Goal: Task Accomplishment & Management: Use online tool/utility

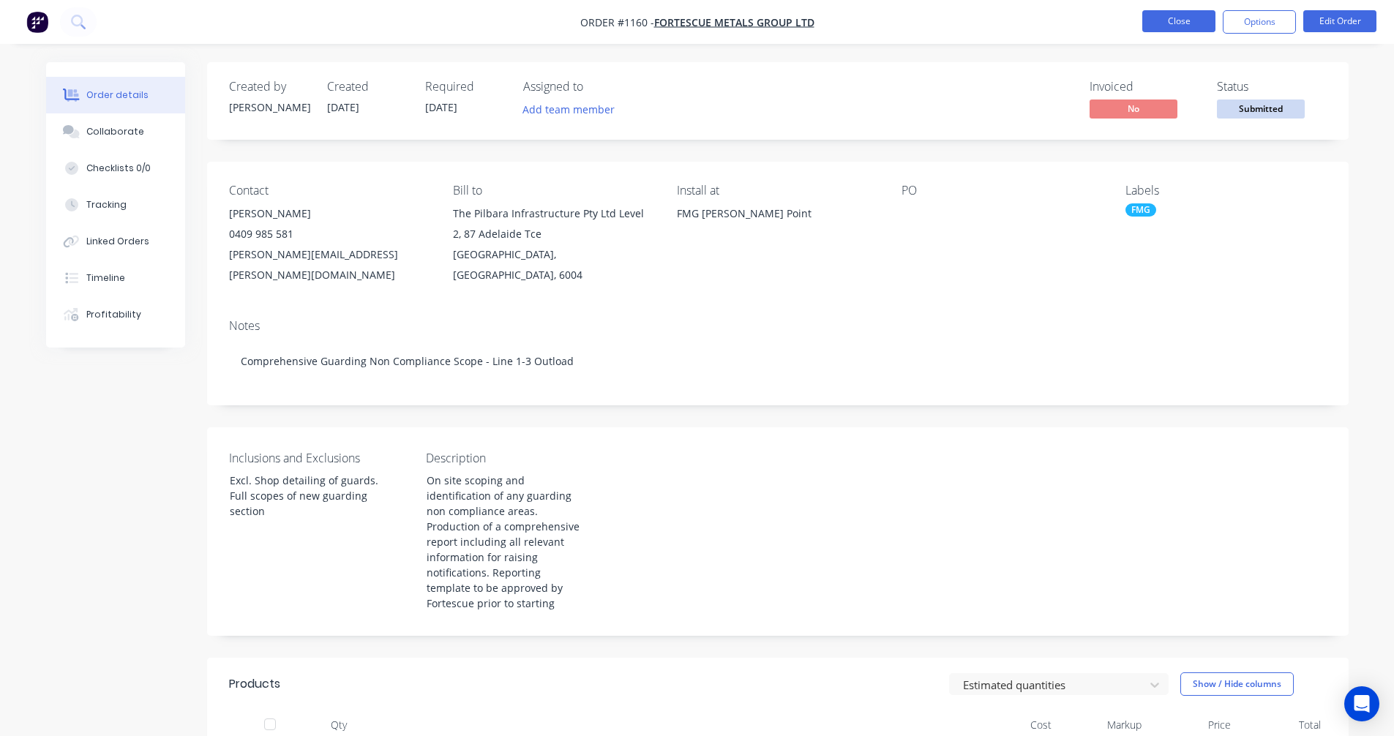
click at [1143, 10] on button "Close" at bounding box center [1179, 21] width 73 height 22
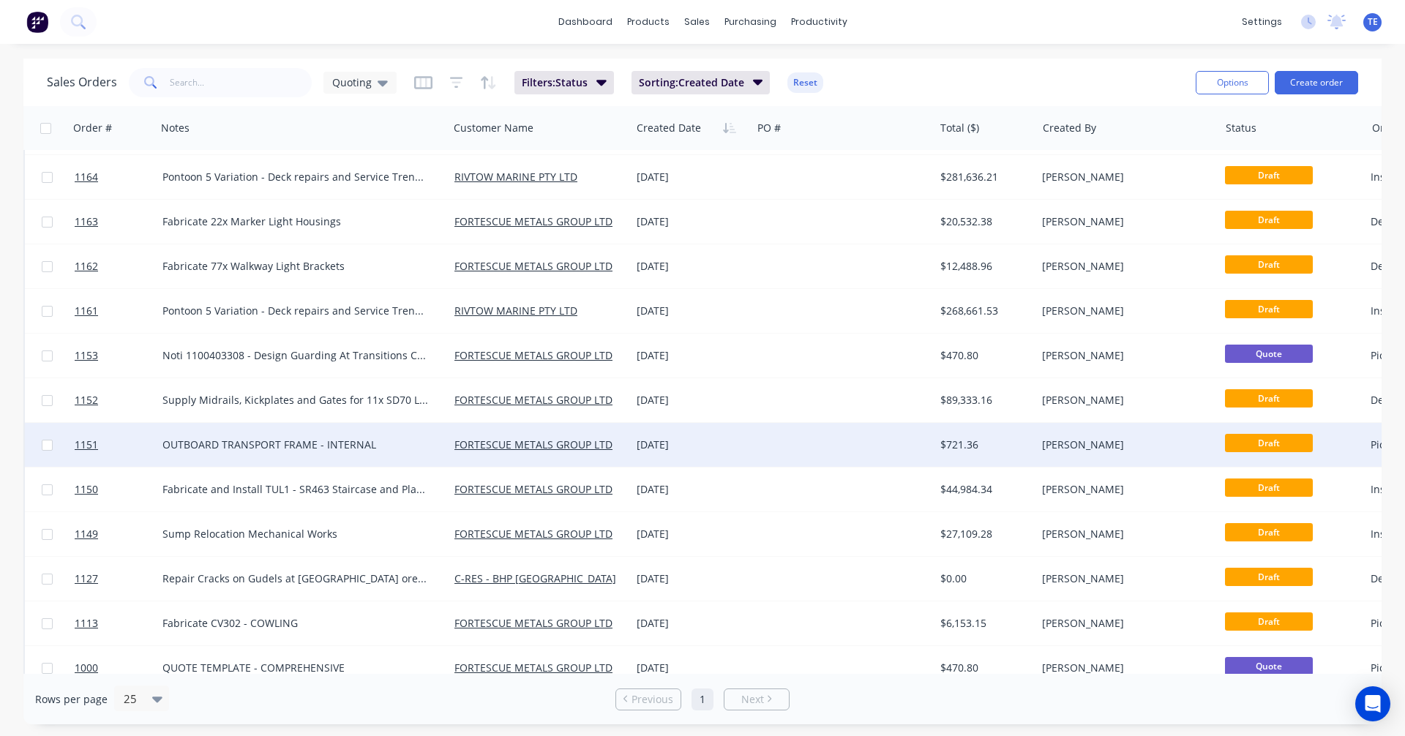
scroll to position [64, 0]
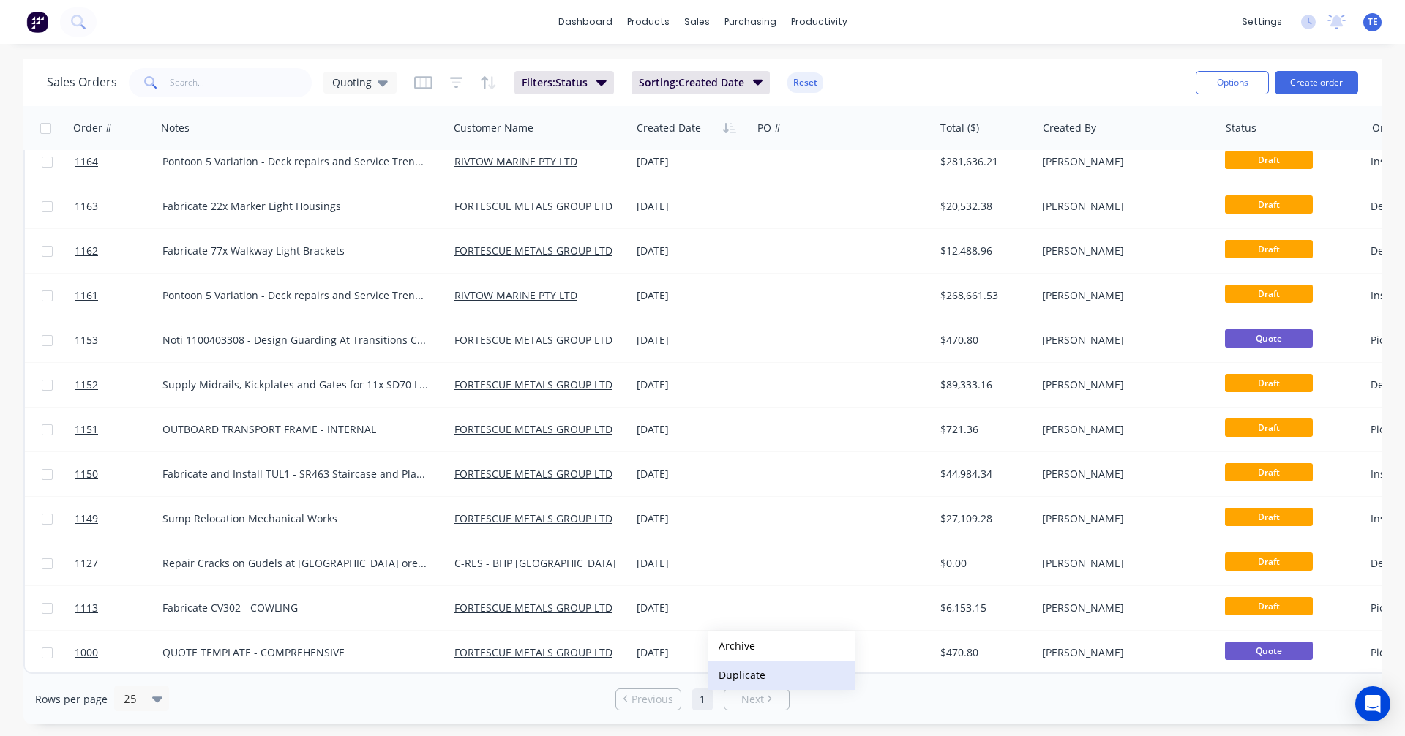
click at [749, 678] on button "Duplicate" at bounding box center [782, 675] width 146 height 29
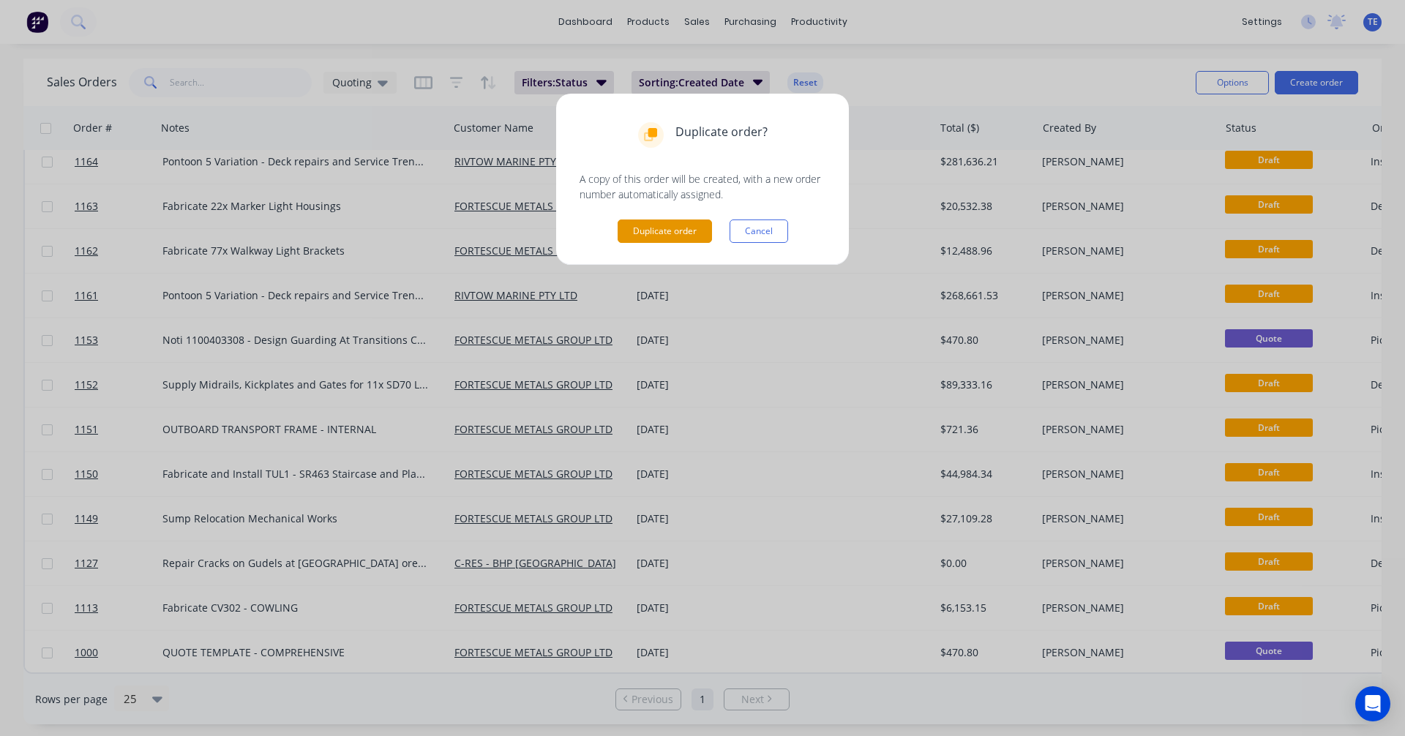
click at [649, 231] on button "Duplicate order" at bounding box center [665, 231] width 94 height 23
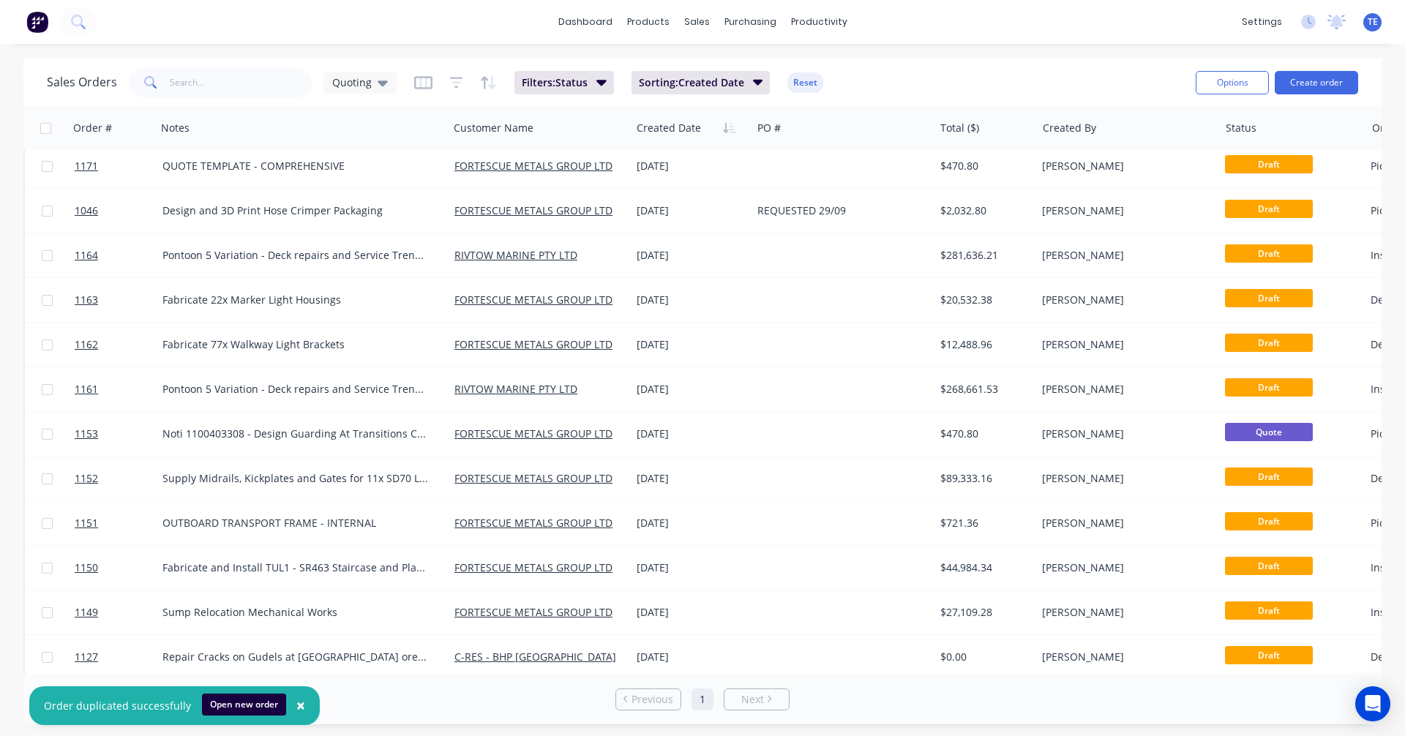
scroll to position [0, 0]
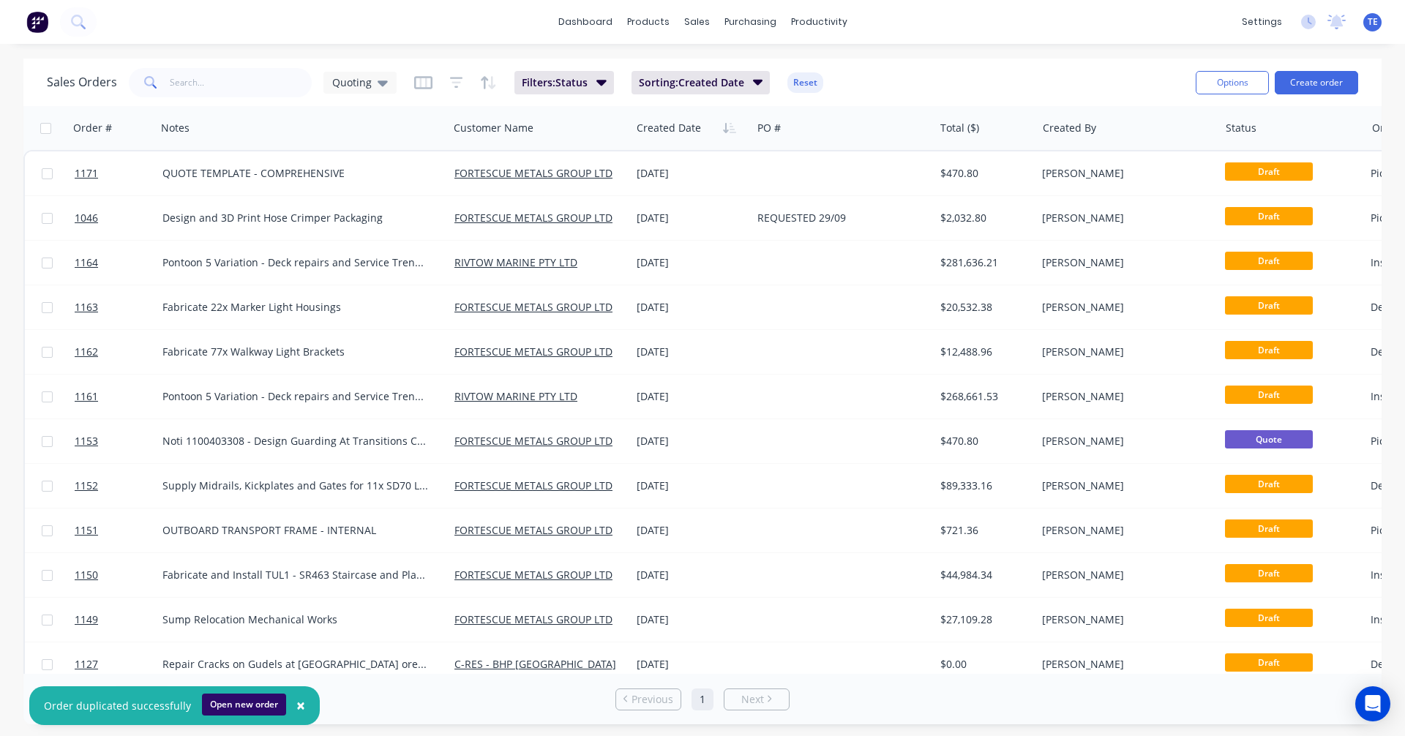
click at [257, 698] on button "Open new order" at bounding box center [244, 705] width 84 height 22
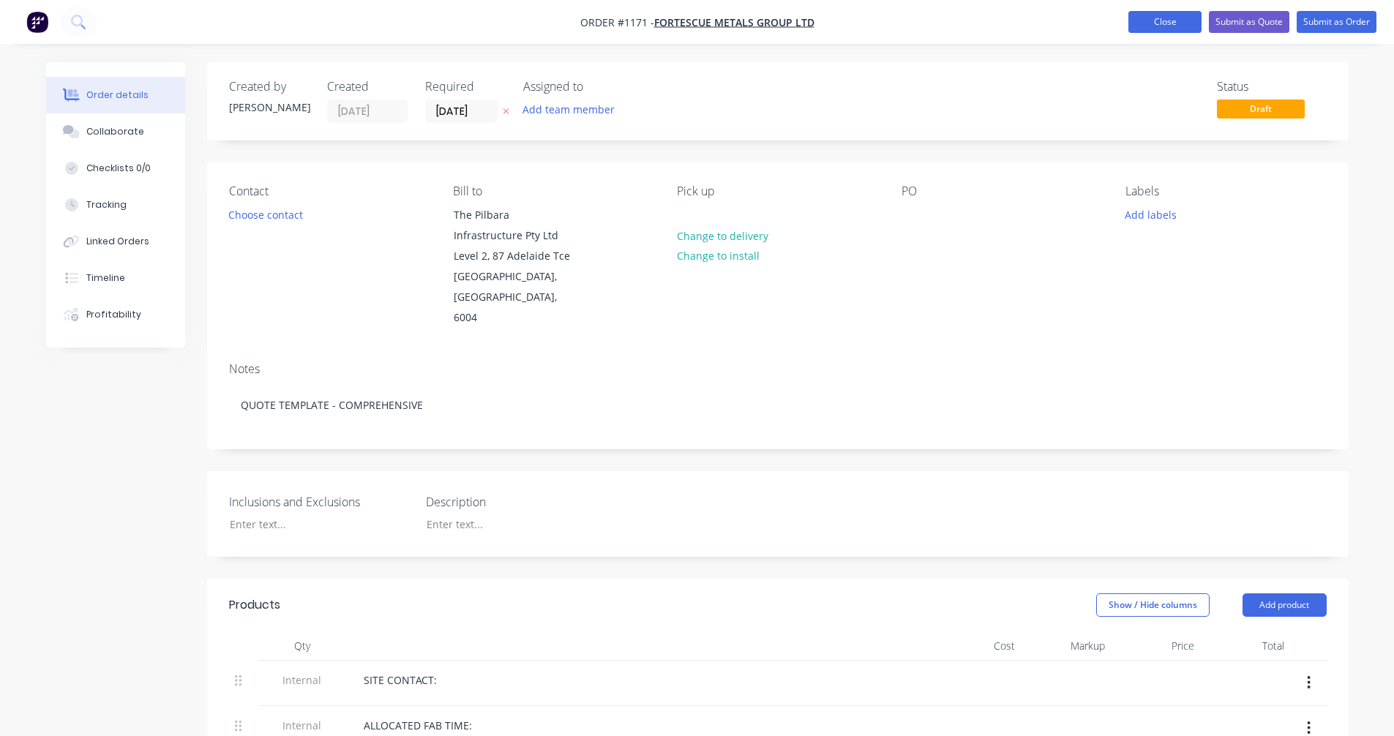
click at [1149, 22] on button "Close" at bounding box center [1165, 22] width 73 height 22
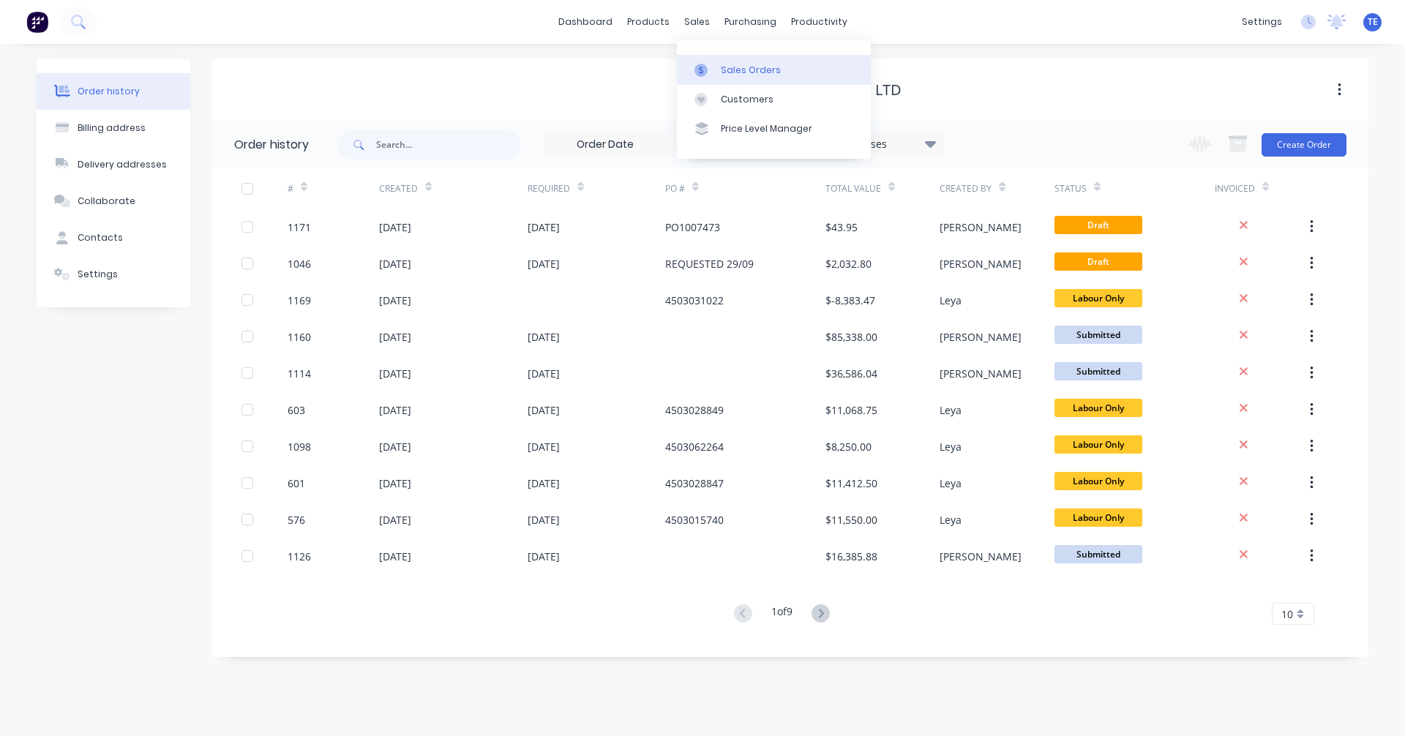
click at [743, 68] on div "Sales Orders" at bounding box center [751, 70] width 60 height 13
